Goal: Task Accomplishment & Management: Manage account settings

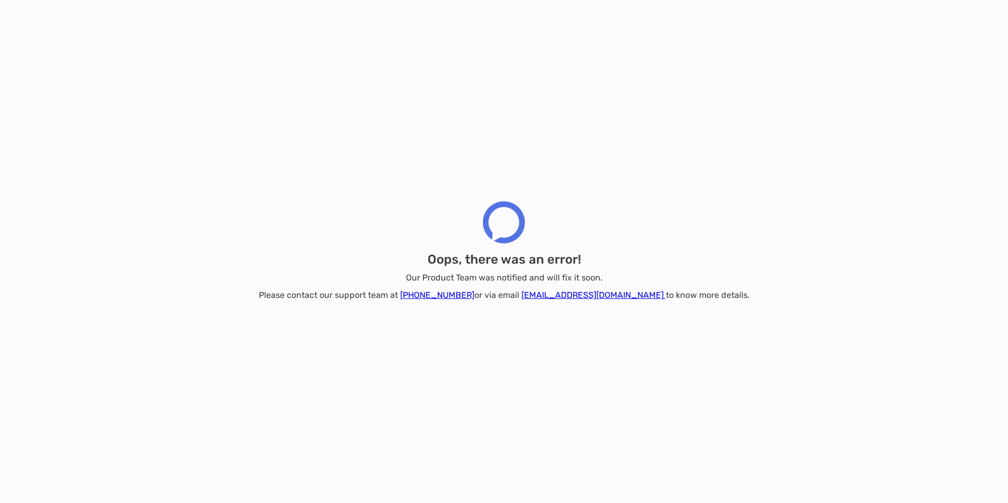
click at [847, 152] on div "Oops, there was an error! Our Product Team was notified and will fix it soon. P…" at bounding box center [504, 251] width 1008 height 503
